Goal: Find specific page/section: Find specific page/section

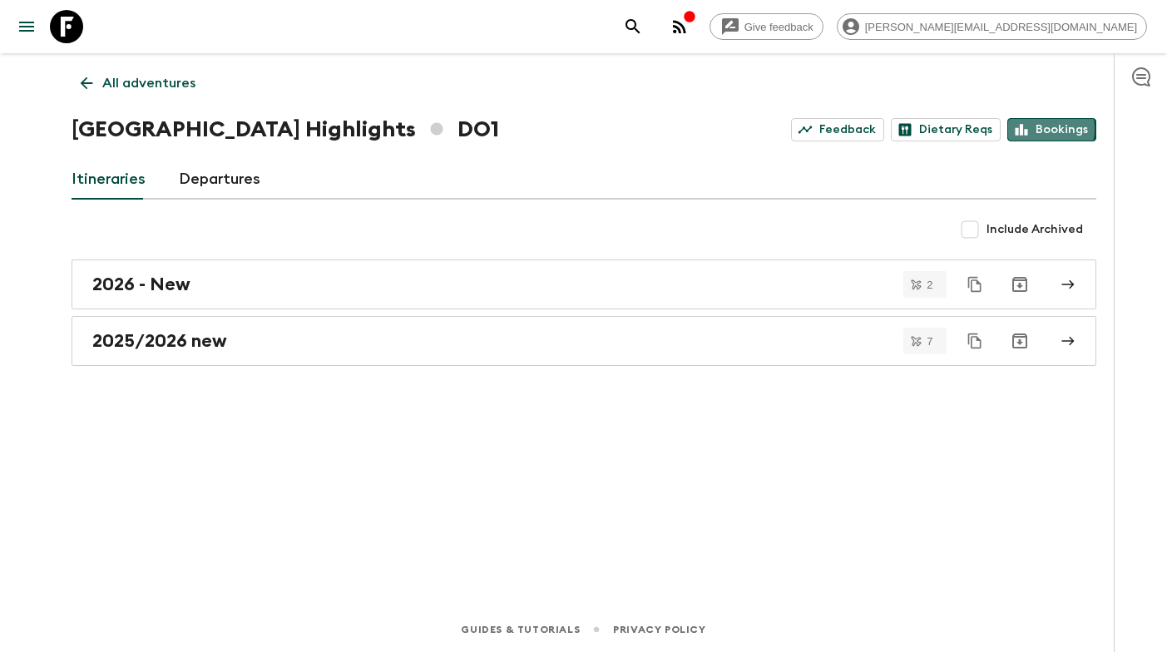
click at [1047, 129] on link "Bookings" at bounding box center [1051, 129] width 89 height 23
click at [156, 90] on p "All adventures" at bounding box center [148, 83] width 93 height 20
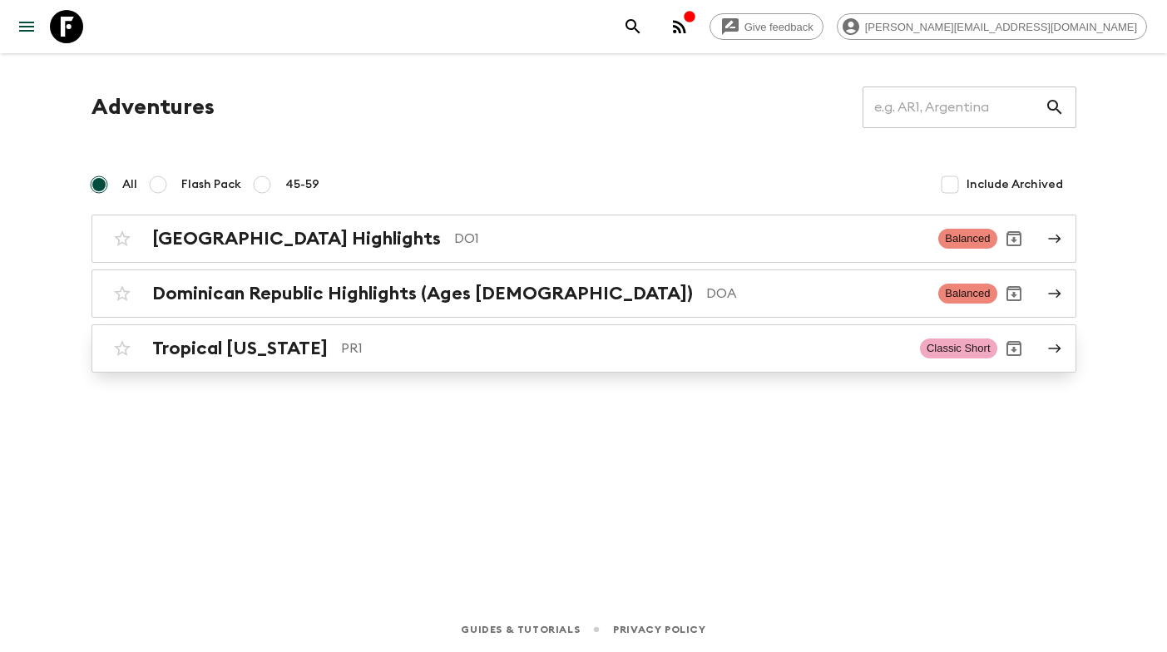
click at [406, 358] on div "Tropical [US_STATE] PR1" at bounding box center [529, 349] width 754 height 22
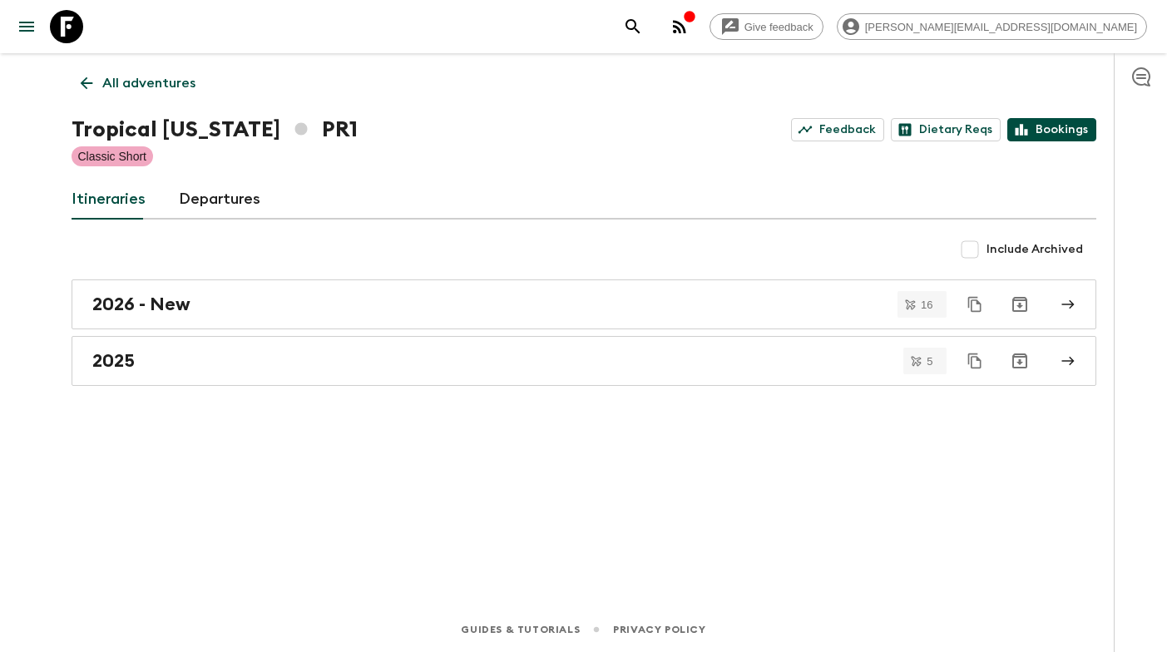
click at [1061, 132] on link "Bookings" at bounding box center [1051, 129] width 89 height 23
